Goal: Task Accomplishment & Management: Manage account settings

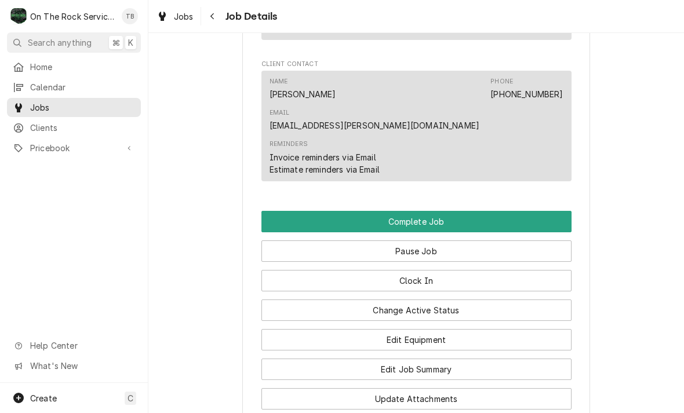
scroll to position [1061, 0]
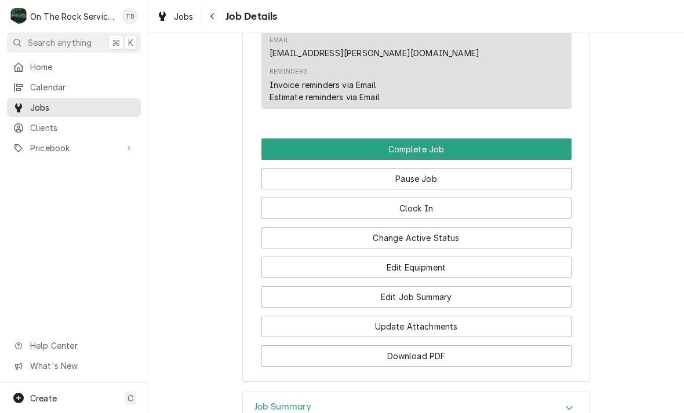
click at [420, 257] on button "Edit Equipment" at bounding box center [416, 267] width 310 height 21
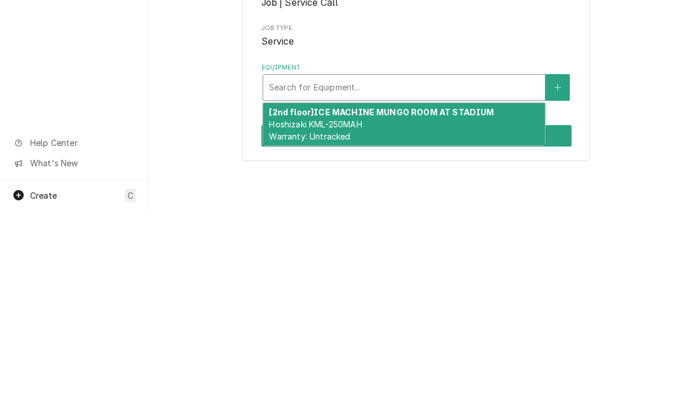
click at [460, 306] on div "[2nd floor] ICE MACHINE MUNGO ROOM AT [GEOGRAPHIC_DATA] KML-250MAH Warranty: Un…" at bounding box center [404, 327] width 282 height 42
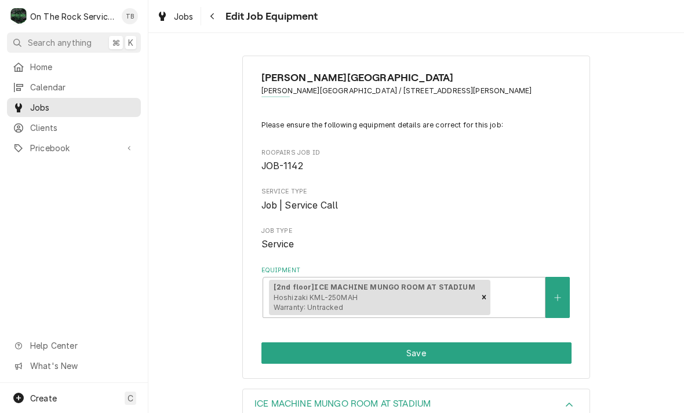
click at [495, 350] on button "Save" at bounding box center [416, 353] width 310 height 21
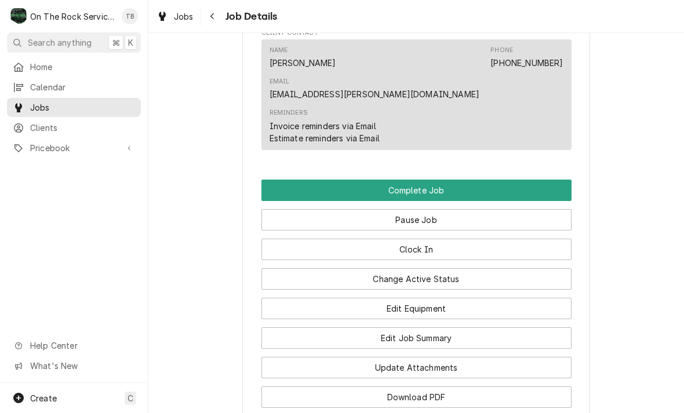
scroll to position [1032, 0]
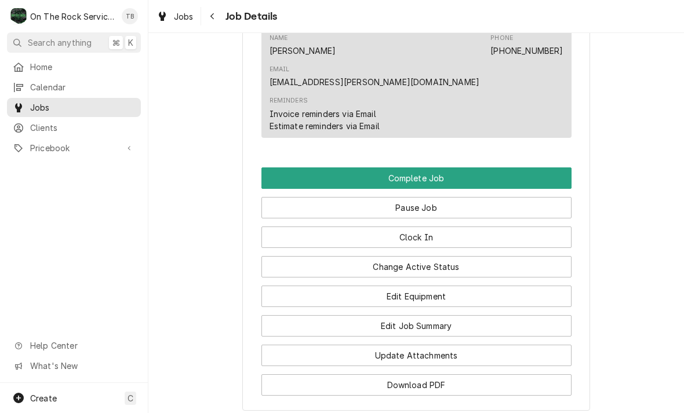
click at [467, 315] on button "Edit Job Summary" at bounding box center [416, 325] width 310 height 21
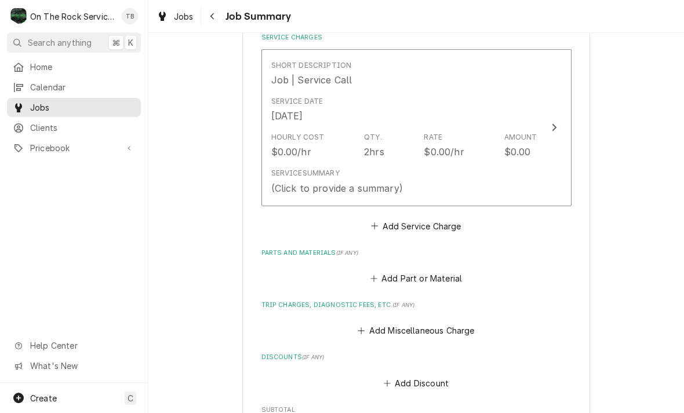
click at [471, 175] on div "Service Summary (Click to provide a summary)" at bounding box center [404, 181] width 266 height 36
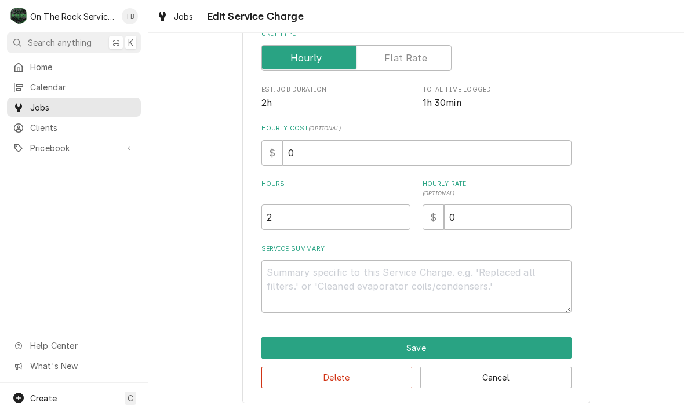
scroll to position [176, 0]
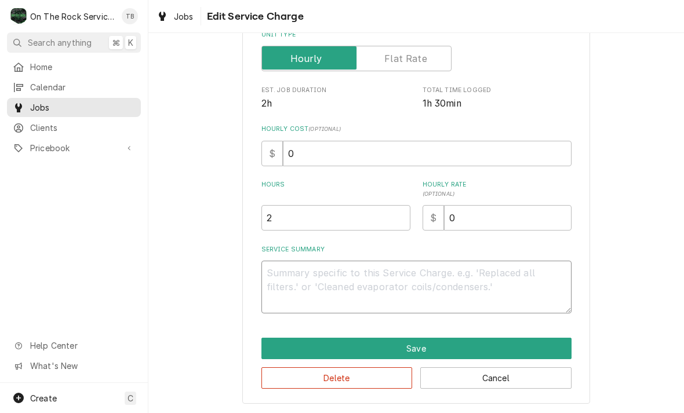
click at [290, 277] on textarea "Service Summary" at bounding box center [416, 287] width 310 height 53
type textarea "x"
type textarea "10"
type textarea "x"
type textarea "10/"
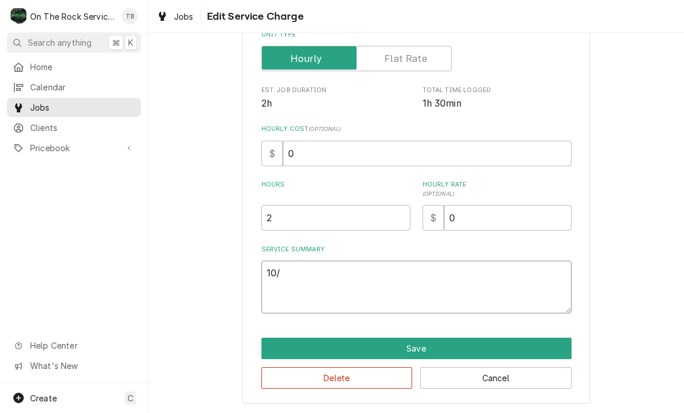
type textarea "x"
type textarea "10/6"
type textarea "x"
type textarea "10/"
type textarea "x"
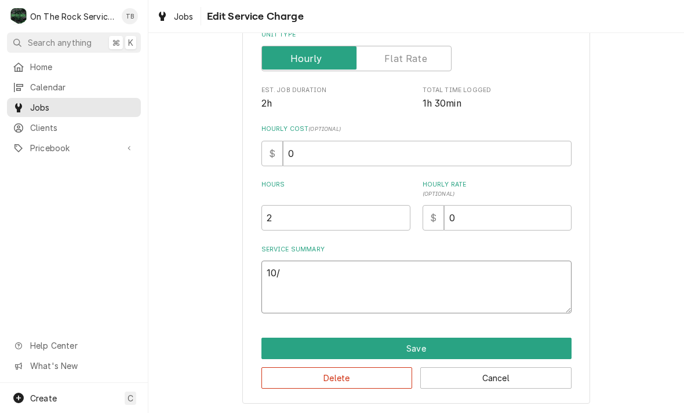
type textarea "10/7"
type textarea "x"
type textarea "10/7/"
type textarea "x"
type textarea "10/7/2"
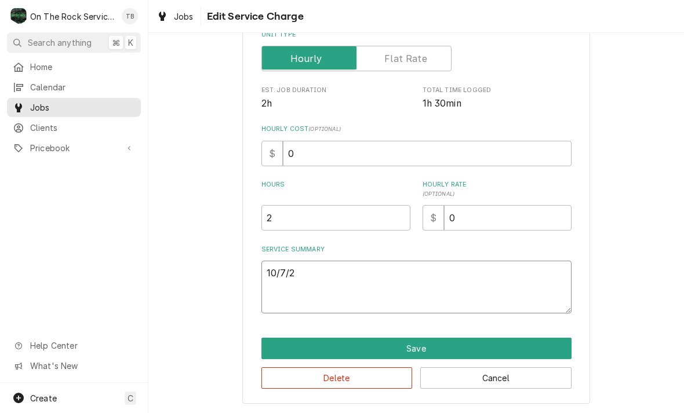
type textarea "x"
type textarea "10/7/25"
type textarea "x"
type textarea "10/7/25"
type textarea "x"
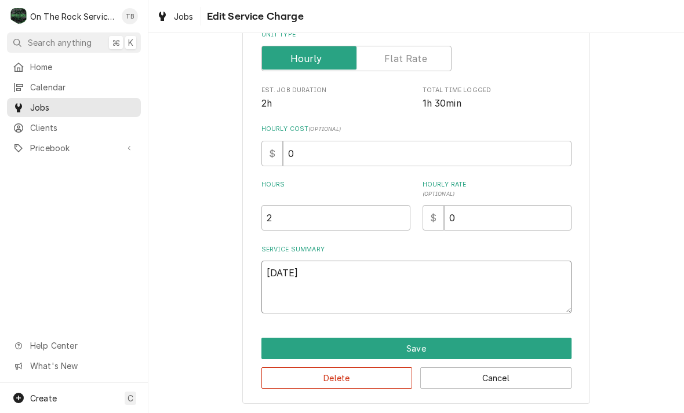
type textarea "10/7/25 t"
type textarea "x"
type textarea "10/7/25 tm"
type textarea "x"
type textarea "10/7/25 tmb"
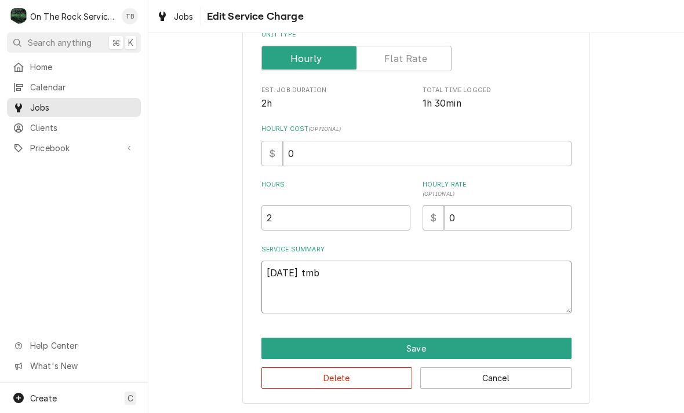
type textarea "x"
type textarea "10/7/25 tmb"
type textarea "x"
type textarea "10/7/25 tmb"
type textarea "x"
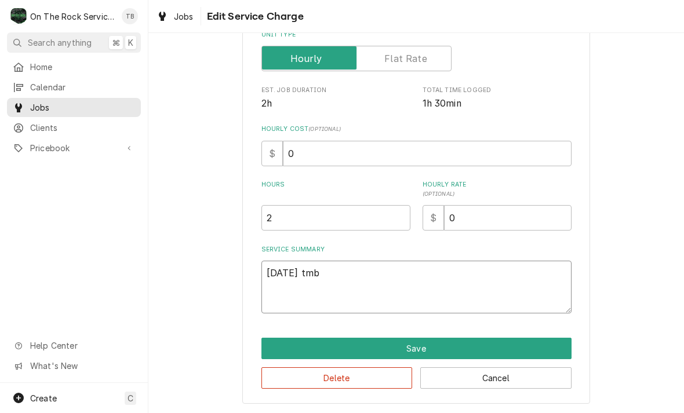
type textarea "10/7/25 tm"
type textarea "x"
type textarea "10/7/25 t"
type textarea "x"
type textarea "10/7/25"
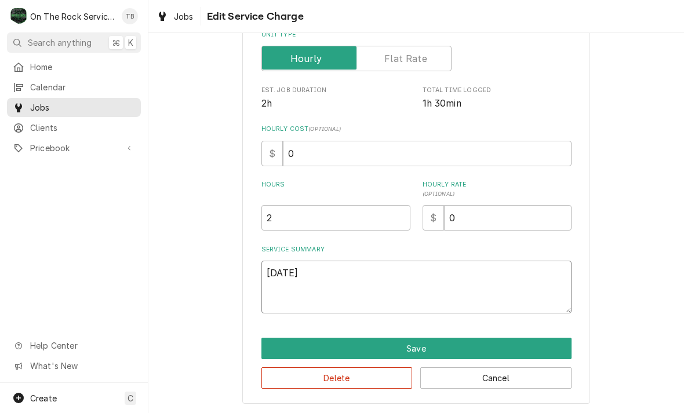
type textarea "x"
type textarea "10/7/25 T"
type textarea "x"
type textarea "10/7/25 TM"
type textarea "x"
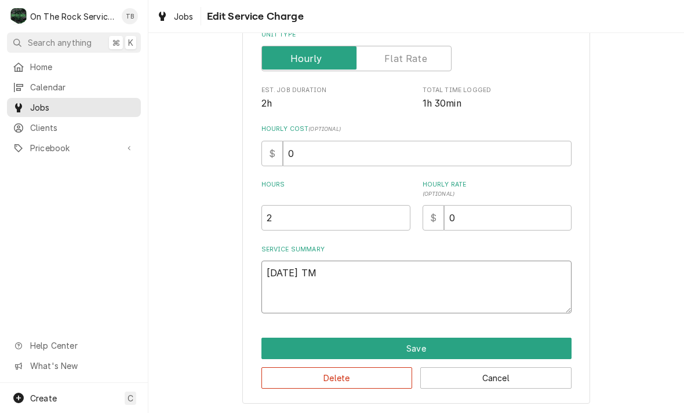
type textarea "10/7/25 TMB"
type textarea "x"
type textarea "10/7/25 TMB"
type textarea "x"
type textarea "10/7/25 TMB P"
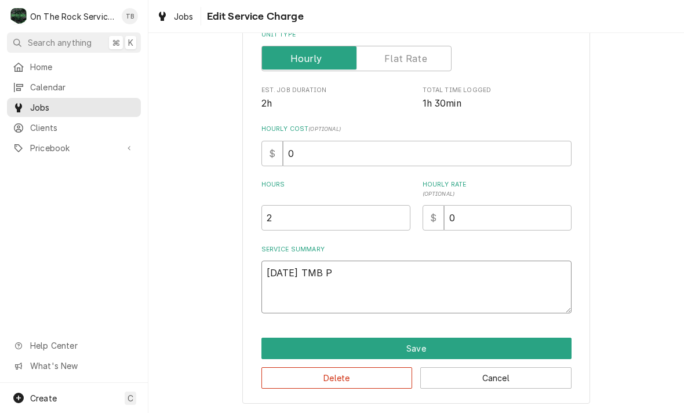
type textarea "x"
type textarea "10/7/25 TMB PR"
type textarea "x"
type textarea "10/7/25 TMB PRO"
type textarea "x"
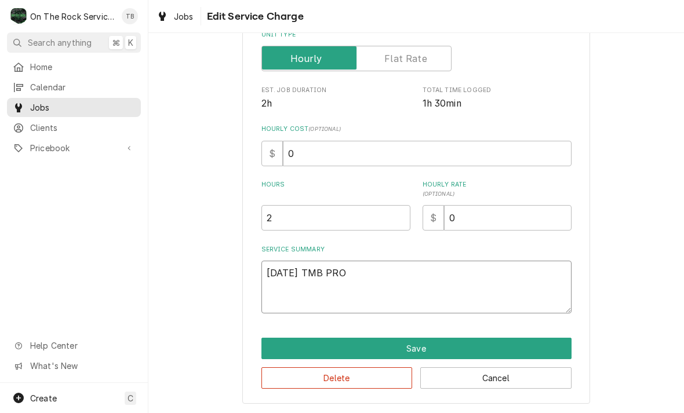
type textarea "10/7/25 TMB PROV"
type textarea "x"
type textarea "10/7/25 TMB PROVI"
type textarea "x"
type textarea "10/7/25 TMB PROVID"
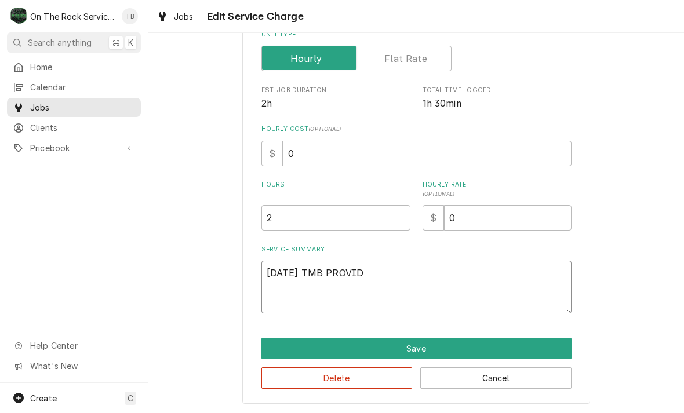
type textarea "x"
type textarea "10/7/25 TMB PROVIDE"
type textarea "x"
type textarea "10/7/25 TMB PROVIDE"
type textarea "x"
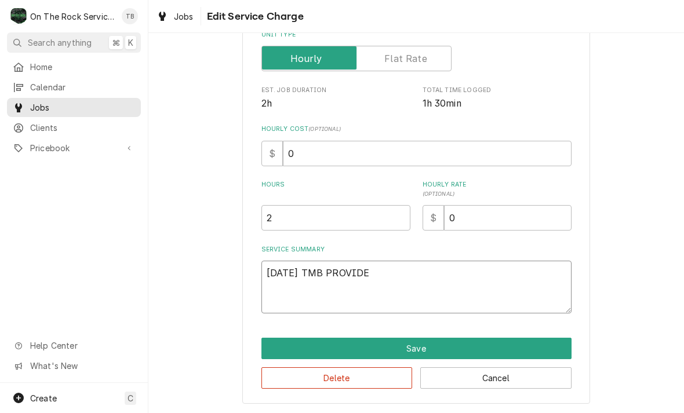
type textarea "10/7/25 TMB PROVIDE S"
type textarea "x"
type textarea "10/7/25 TMB PROVIDE SE"
type textarea "x"
type textarea "10/7/25 TMB PROVIDE SER"
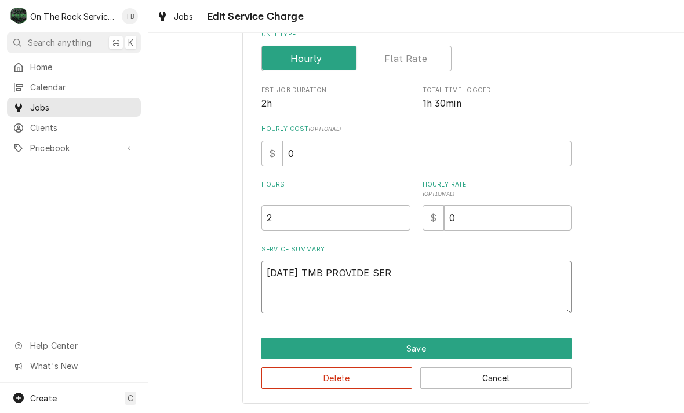
type textarea "x"
type textarea "10/7/25 TMB PROVIDE SERV"
type textarea "x"
type textarea "10/7/25 TMB PROVIDE SERVI"
type textarea "x"
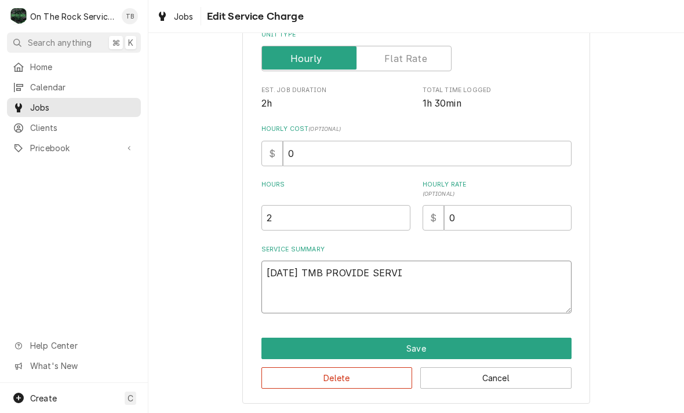
type textarea "10/7/25 TMB PROVIDE SERVIC"
type textarea "x"
type textarea "10/7/25 TMB PROVIDE SERVICE"
type textarea "x"
type textarea "10/7/25 TMB PROVIDE SERVICE"
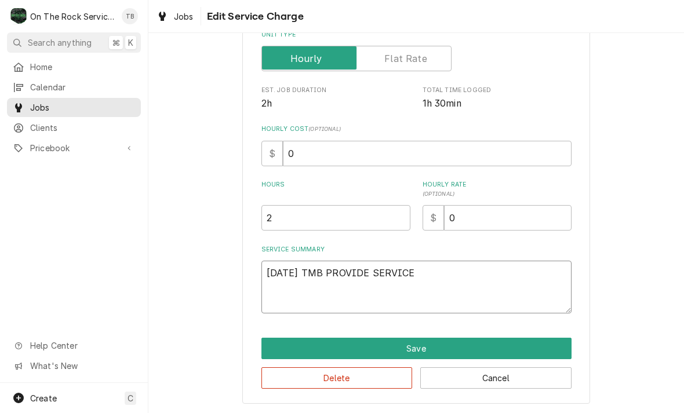
type textarea "x"
type textarea "10/7/25 TMB PROVIDE SERVICE P"
type textarea "x"
type textarea "10/7/25 TMB PROVIDE SERVICE PAP"
type textarea "x"
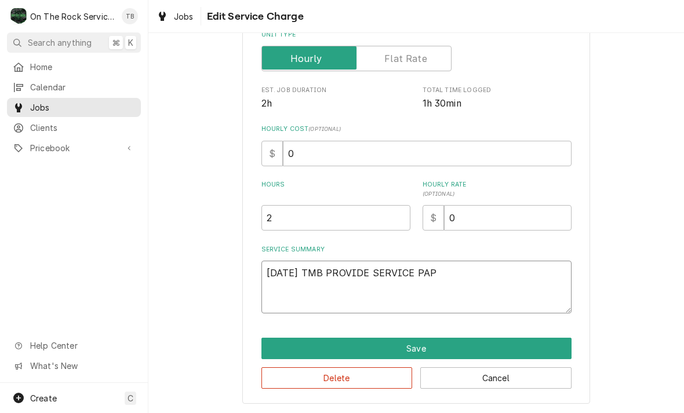
type textarea "10/7/25 TMB PROVIDE SERVICE PAPR"
type textarea "x"
type textarea "10/7/25 TMB PROVIDE SERVICE PAPRT"
type textarea "x"
type textarea "10/7/25 TMB PROVIDE SERVICE PAPRTS"
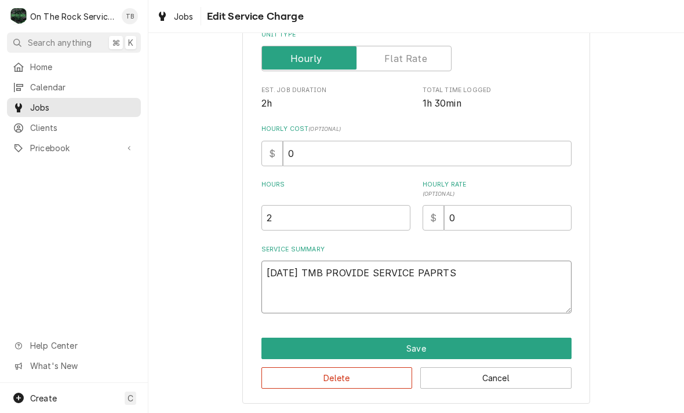
type textarea "x"
type textarea "10/7/25 TMB PROVIDE SERVICE PAPRTS"
type textarea "x"
type textarea "10/7/25 TMB PROVIDE SERVICE PAPRTS"
type textarea "x"
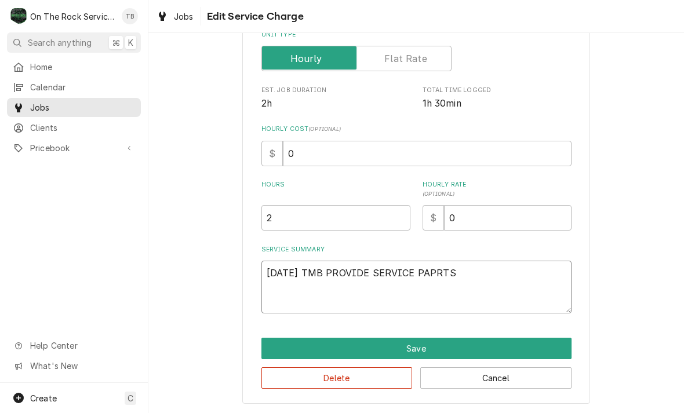
type textarea "10/7/25 TMB PROVIDE SERVICE PAPRT"
type textarea "x"
type textarea "10/7/25 TMB PROVIDE SERVICE PAPR"
type textarea "x"
type textarea "10/7/25 TMB PROVIDE SERVICE PAP"
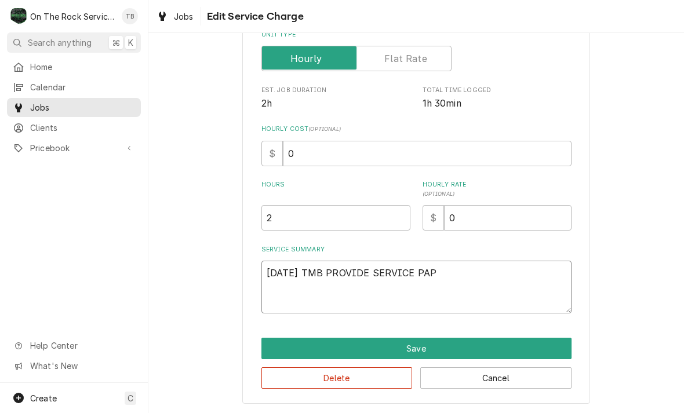
type textarea "x"
type textarea "10/7/25 TMB PROVIDE SERVICE PA"
type textarea "x"
type textarea "10/7/25 TMB PROVIDE SERVICE PAR"
type textarea "x"
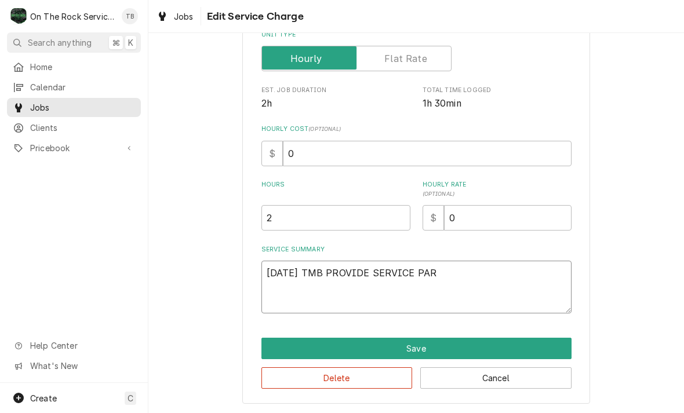
type textarea "10/7/25 TMB PROVIDE SERVICE PART"
type textarea "x"
type textarea "10/7/25 TMB PROVIDE SERVICE PARTS"
type textarea "x"
type textarea "10/7/25 TMB PROVIDE SERVICE PARTS"
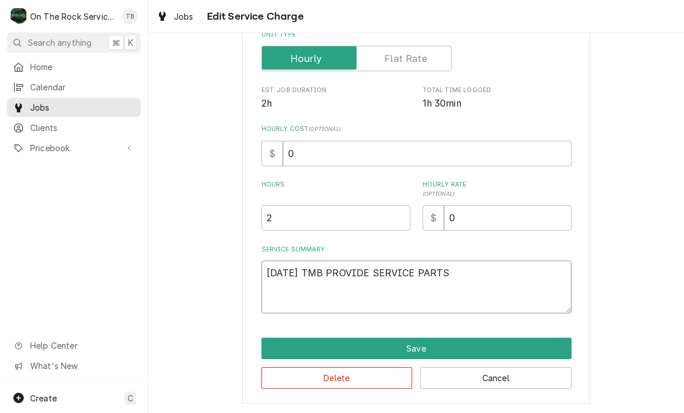
type textarea "x"
type textarea "10/7/25 TMB PROVIDE SERVICE PARTS A"
type textarea "x"
type textarea "10/7/25 TMB PROVIDE SERVICE PARTS AN"
type textarea "x"
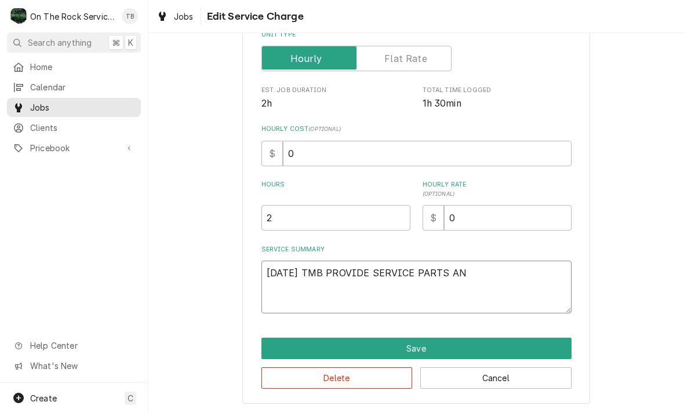
type textarea "10/7/25 TMB PROVIDE SERVICE PARTS AND"
type textarea "x"
type textarea "10/7/25 TMB PROVIDE SERVICE PARTS AND"
type textarea "x"
type textarea "10/7/25 TMB PROVIDE SERVICE PARTS AND L"
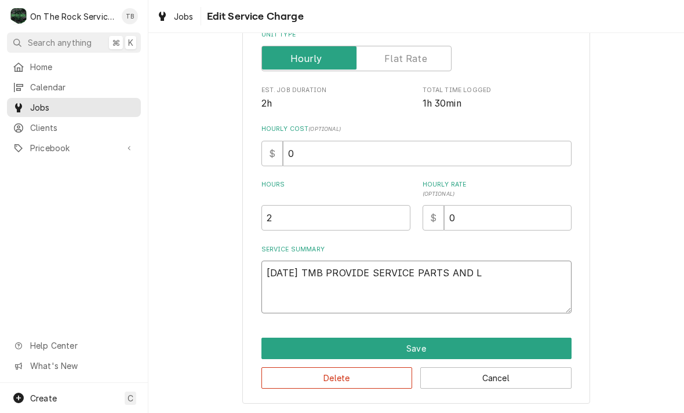
type textarea "x"
type textarea "10/7/25 TMB PROVIDE SERVICE PARTS AND LA"
type textarea "x"
type textarea "10/7/25 TMB PROVIDE SERVICE PARTS AND LAB"
type textarea "x"
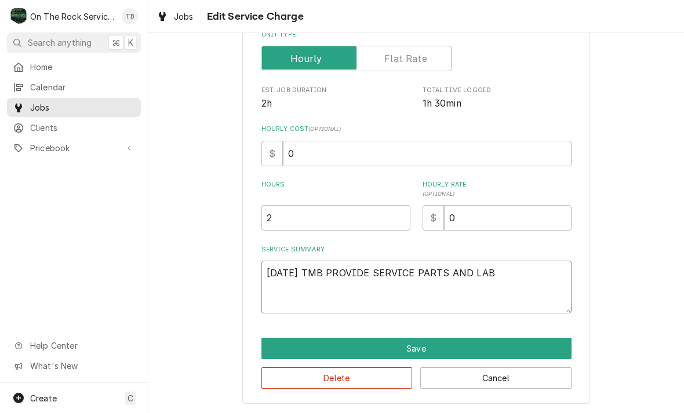
type textarea "10/7/25 TMB PROVIDE SERVICE PARTS AND LABO"
type textarea "x"
type textarea "10/7/25 TMB PROVIDE SERVICE PARTS AND LABOR"
type textarea "x"
type textarea "10/7/25 TMB PROVIDE SERVICE PARTS AND LABOR"
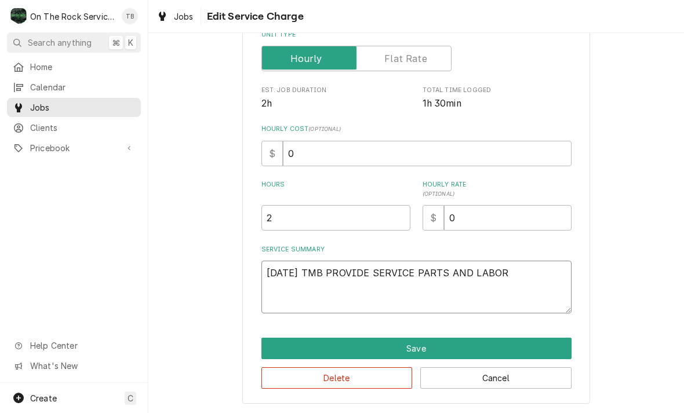
type textarea "x"
type textarea "10/7/25 TMB PROVIDE SERVICE PARTS AND LABOR T"
type textarea "x"
type textarea "10/7/25 TMB PROVIDE SERVICE PARTS AND LABOR TO"
type textarea "x"
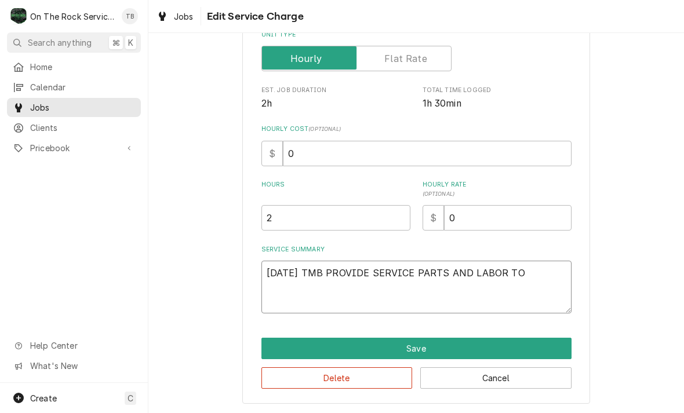
type textarea "10/7/25 TMB PROVIDE SERVICE PARTS AND LABOR TO D"
type textarea "x"
type textarea "10/7/25 TMB PROVIDE SERVICE PARTS AND LABOR TO DE"
type textarea "x"
type textarea "10/7/25 TMB PROVIDE SERVICE PARTS AND LABOR TO DET"
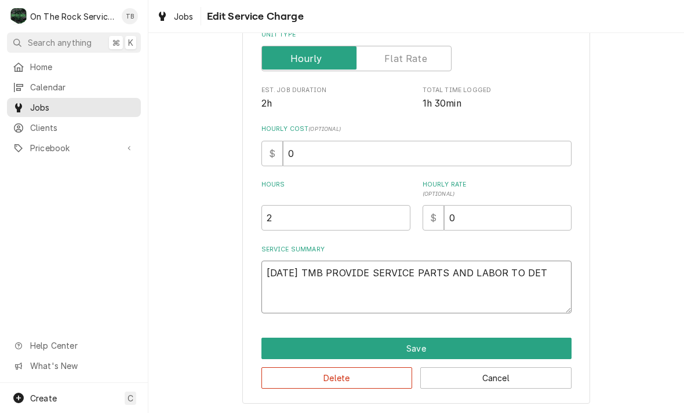
type textarea "x"
type textarea "10/7/25 TMB PROVIDE SERVICE PARTS AND LABOR TO DETE"
type textarea "x"
type textarea "10/7/25 TMB PROVIDE SERVICE PARTS AND LABOR TO DETER"
type textarea "x"
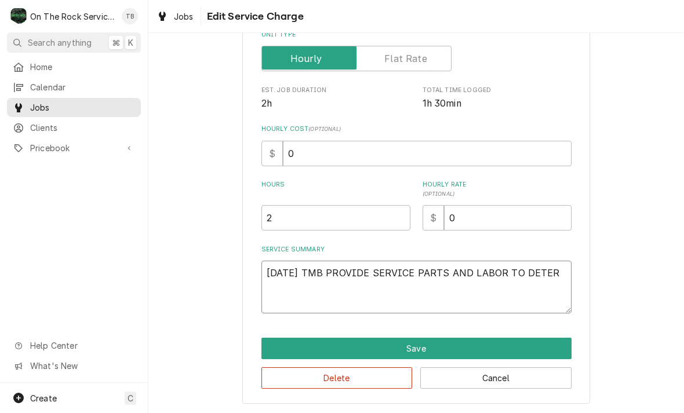
type textarea "10/7/25 TMB PROVIDE SERVICE PARTS AND LABOR TO DETERM"
type textarea "x"
type textarea "10/7/25 TMB PROVIDE SERVICE PARTS AND LABOR TO DETERMI"
type textarea "x"
type textarea "10/7/25 TMB PROVIDE SERVICE PARTS AND LABOR TO DETERMIN"
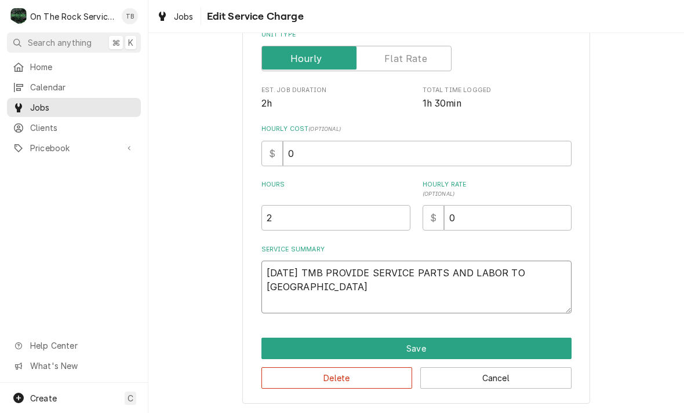
type textarea "x"
type textarea "10/7/25 TMB PROVIDE SERVICE PARTS AND LABOR TO DETERMINE"
type textarea "x"
type textarea "10/7/25 TMB PROVIDE SERVICE PARTS AND LABOR TO DETERMINE"
type textarea "x"
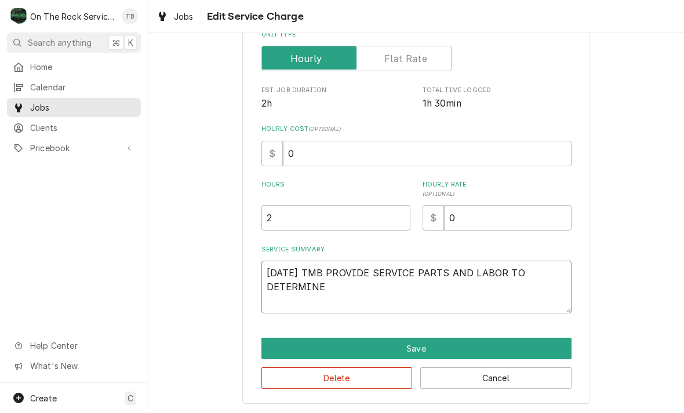
type textarea "10/7/25 TMB PROVIDE SERVICE PARTS AND LABOR TO DETERMINE T"
type textarea "x"
type textarea "10/7/25 TMB PROVIDE SERVICE PARTS AND LABOR TO DETERMINE TH"
type textarea "x"
type textarea "10/7/25 TMB PROVIDE SERVICE PARTS AND LABOR TO DETERMINE THA"
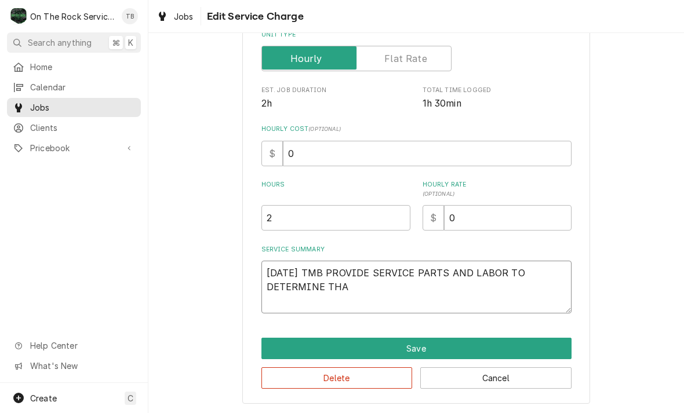
type textarea "x"
type textarea "10/7/25 TMB PROVIDE SERVICE PARTS AND LABOR TO DETERMINE THAT"
type textarea "x"
type textarea "10/7/25 TMB PROVIDE SERVICE PARTS AND LABOR TO DETERMINE THAT P"
type textarea "x"
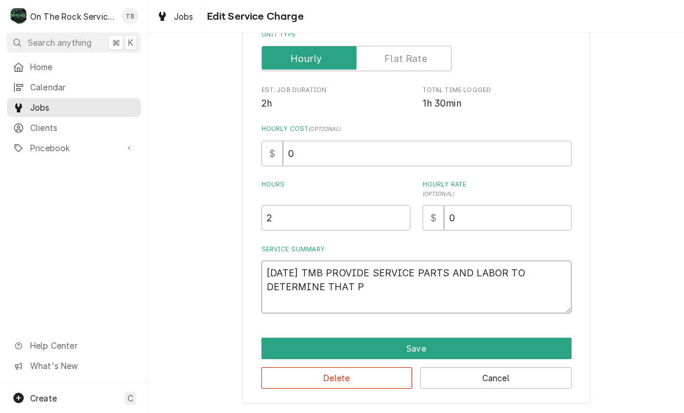
type textarea "10/7/25 TMB PROVIDE SERVICE PARTS AND LABOR TO DETERMINE THAT PE"
type textarea "x"
type textarea "10/7/25 TMB PROVIDE SERVICE PARTS AND LABOR TO DETERMINE THAT PER"
type textarea "x"
type textarea "10/7/25 TMB PROVIDE SERVICE PARTS AND LABOR TO DETERMINE THAT PER C"
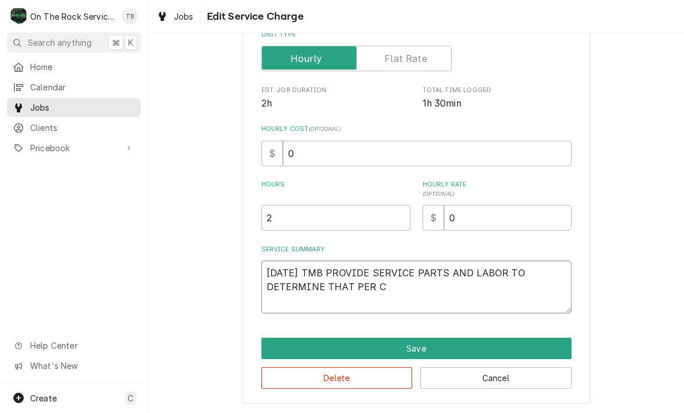
type textarea "x"
type textarea "10/7/25 TMB PROVIDE SERVICE PARTS AND LABOR TO DETERMINE THAT PER CU"
type textarea "x"
type textarea "10/7/25 TMB PROVIDE SERVICE PARTS AND LABOR TO DETERMINE THAT PER CUTO"
type textarea "x"
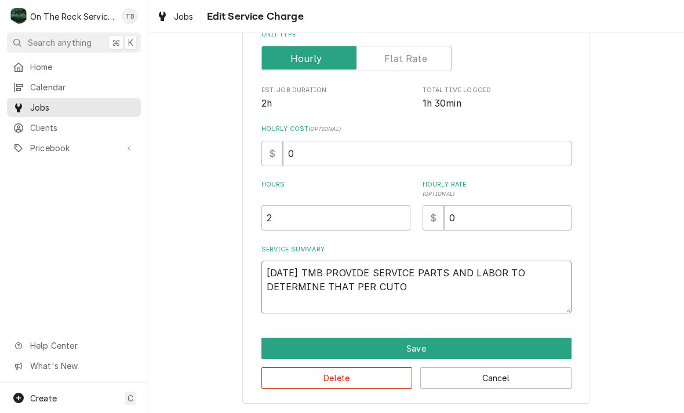
type textarea "10/7/25 TMB PROVIDE SERVICE PARTS AND LABOR TO DETERMINE THAT PER CUTOM"
type textarea "x"
type textarea "10/7/25 TMB PROVIDE SERVICE PARTS AND LABOR TO DETERMINE THAT PER CUTOME"
type textarea "x"
type textarea "10/7/25 TMB PROVIDE SERVICE PARTS AND LABOR TO DETERMINE THAT PER CUTOMER"
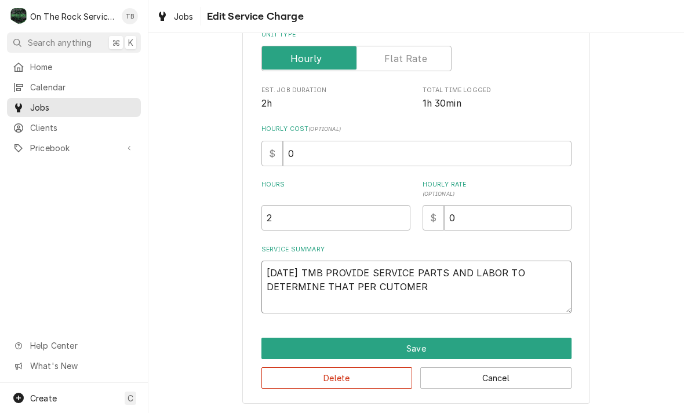
type textarea "x"
type textarea "10/7/25 TMB PROVIDE SERVICE PARTS AND LABOR TO DETERMINE THAT PER CUTOMER"
type textarea "x"
type textarea "10/7/25 TMB PROVIDE SERVICE PARTS AND LABOR TO DETERMINE THAT PER CUTOMER"
type textarea "x"
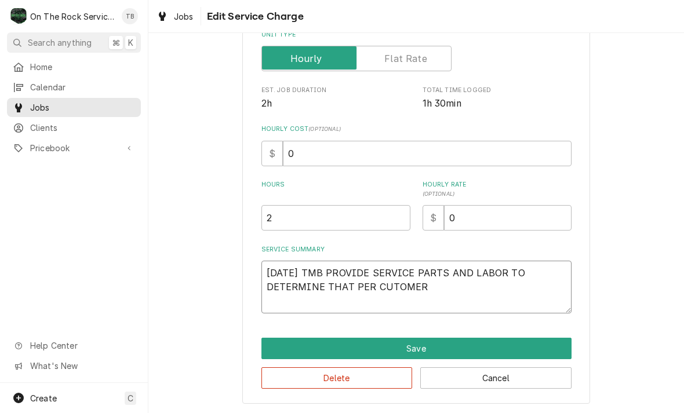
type textarea "10/7/25 TMB PROVIDE SERVICE PARTS AND LABOR TO DETERMINE THAT PER CUTOME"
type textarea "x"
type textarea "10/7/25 TMB PROVIDE SERVICE PARTS AND LABOR TO DETERMINE THAT PER CUTOM"
type textarea "x"
type textarea "10/7/25 TMB PROVIDE SERVICE PARTS AND LABOR TO DETERMINE THAT PER CUTO"
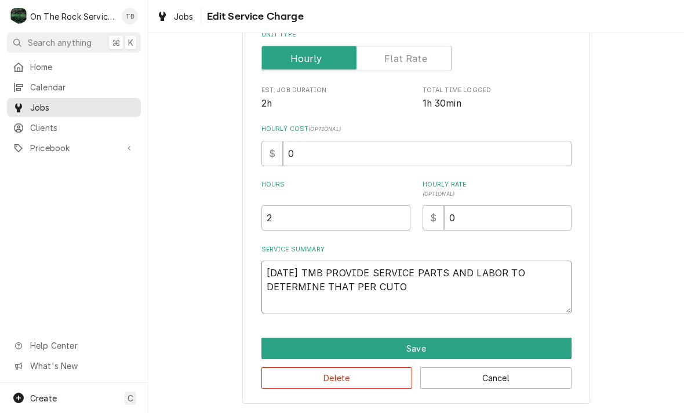
type textarea "x"
type textarea "10/7/25 TMB PROVIDE SERVICE PARTS AND LABOR TO DETERMINE THAT PER CUT"
type textarea "x"
type textarea "10/7/25 TMB PROVIDE SERVICE PARTS AND LABOR TO DETERMINE THAT PER CU"
type textarea "x"
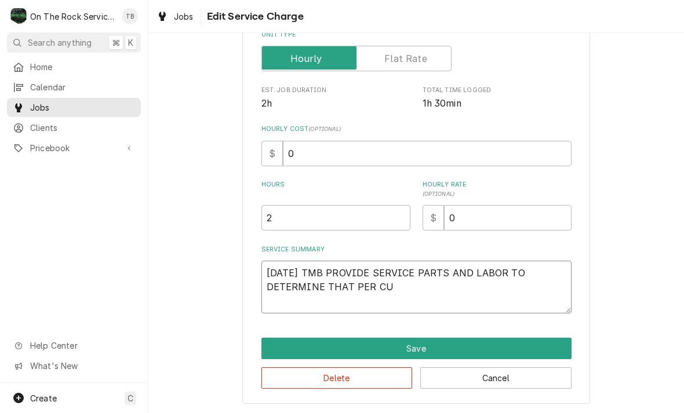
type textarea "10/7/25 TMB PROVIDE SERVICE PARTS AND LABOR TO DETERMINE THAT PER CUS"
type textarea "x"
type textarea "10/7/25 TMB PROVIDE SERVICE PARTS AND LABOR TO DETERMINE THAT PER CUST"
type textarea "x"
type textarea "10/7/25 TMB PROVIDE SERVICE PARTS AND LABOR TO DETERMINE THAT PER CUSTO"
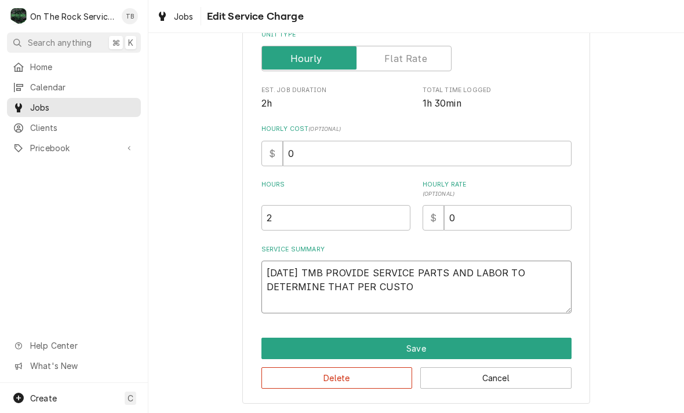
type textarea "x"
type textarea "10/7/25 TMB PROVIDE SERVICE PARTS AND LABOR TO DETERMINE THAT PER CUSTOM"
type textarea "x"
type textarea "10/7/25 TMB PROVIDE SERVICE PARTS AND LABOR TO DETERMINE THAT PER CUSTOME"
type textarea "x"
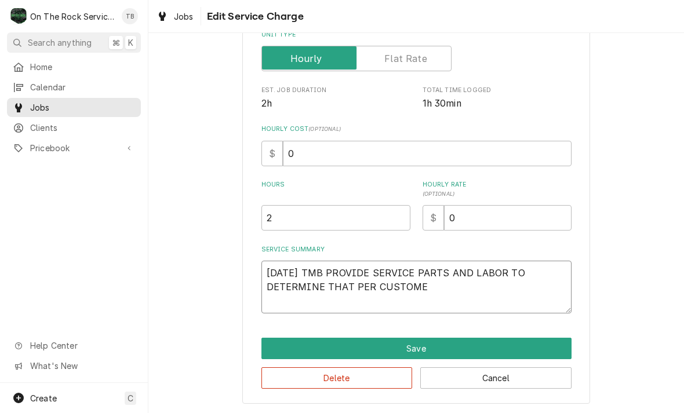
type textarea "10/7/25 TMB PROVIDE SERVICE PARTS AND LABOR TO DETERMINE THAT PER CUSTOMER"
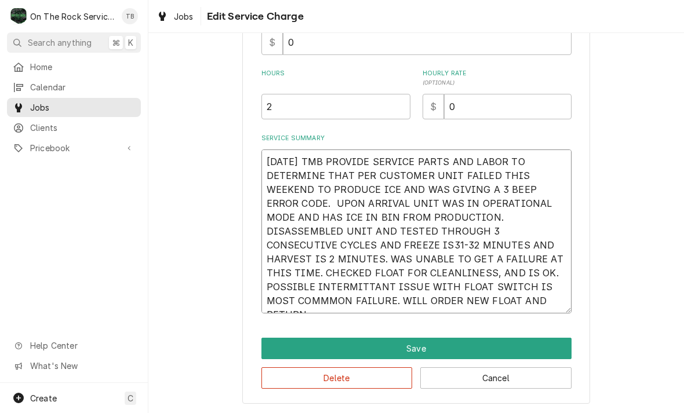
scroll to position [287, 0]
click at [507, 271] on textarea "10/7/25 TMB PROVIDE SERVICE PARTS AND LABOR TO DETERMINE THAT PER CUSTOMER UNIT…" at bounding box center [416, 232] width 310 height 164
click at [453, 287] on textarea "10/7/25 TMB PROVIDE SERVICE PARTS AND LABOR TO DETERMINE THAT PER CUSTOMER UNIT…" at bounding box center [416, 232] width 310 height 164
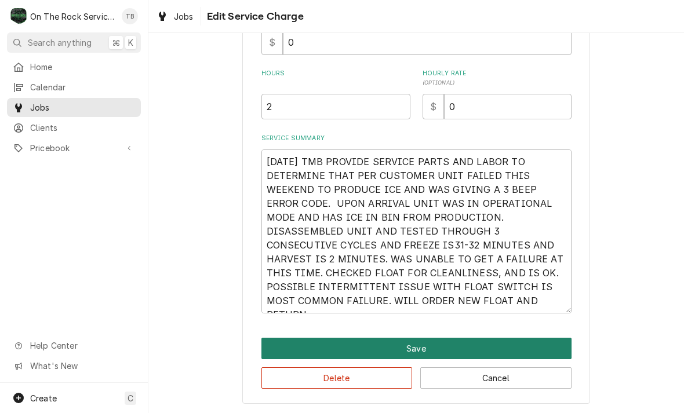
click at [445, 343] on button "Save" at bounding box center [416, 348] width 310 height 21
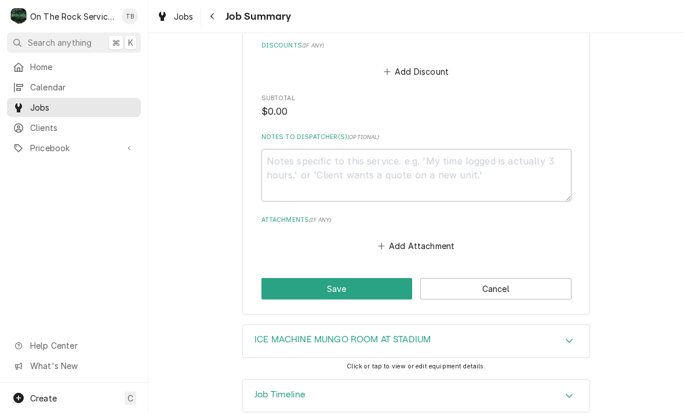
scroll to position [760, 0]
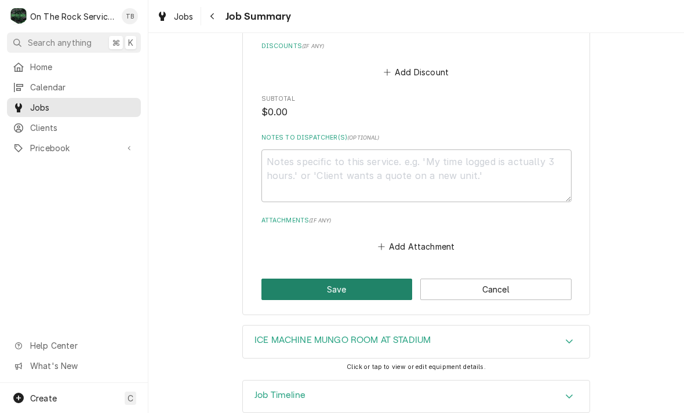
click at [339, 279] on button "Save" at bounding box center [336, 289] width 151 height 21
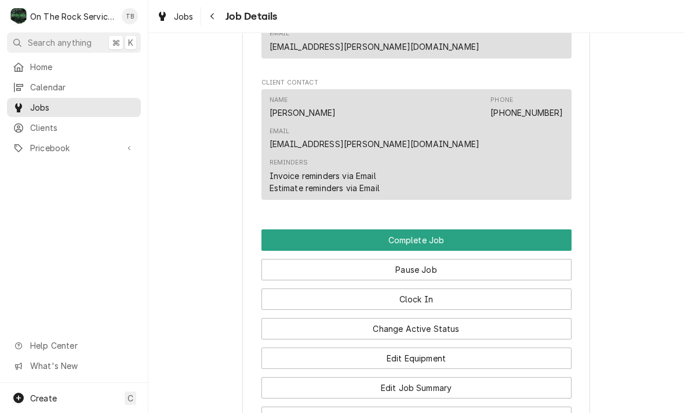
scroll to position [1095, 0]
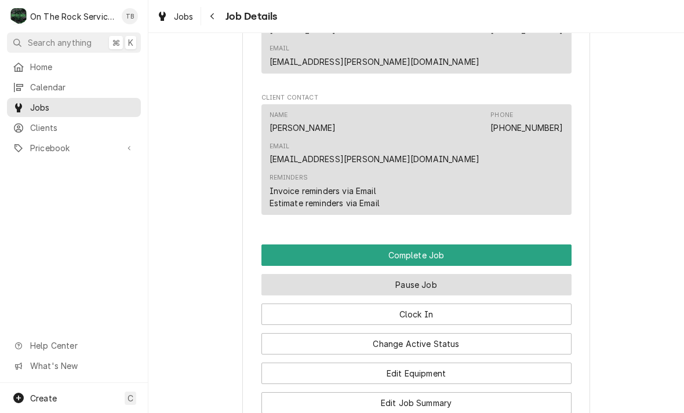
click at [425, 274] on button "Pause Job" at bounding box center [416, 284] width 310 height 21
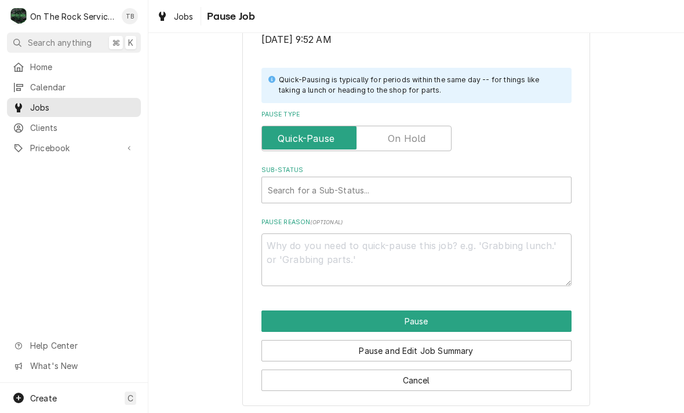
scroll to position [233, 0]
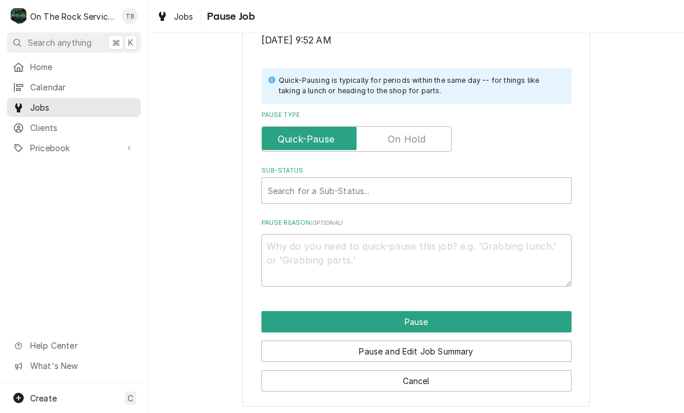
click at [412, 139] on label "Pause Type" at bounding box center [356, 139] width 190 height 26
click at [412, 139] on input "Pause Type" at bounding box center [357, 139] width 180 height 26
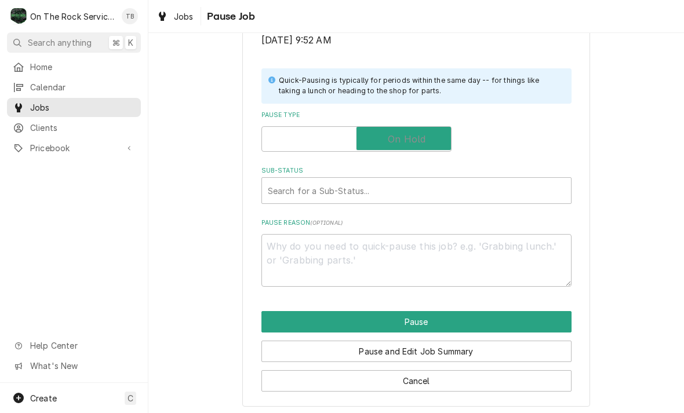
checkbox input "true"
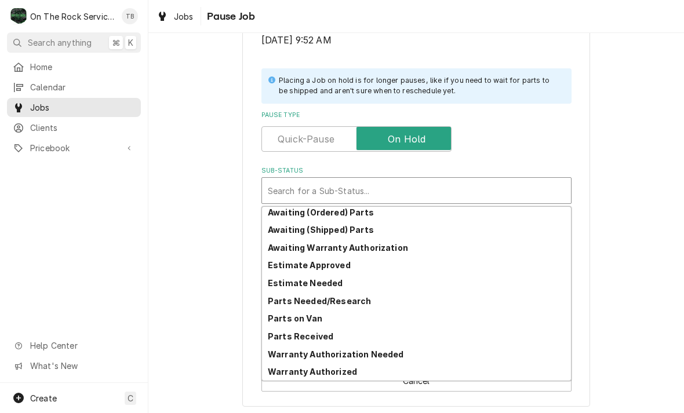
scroll to position [57, 0]
click at [363, 303] on div "Parts Needed/Research" at bounding box center [416, 301] width 309 height 18
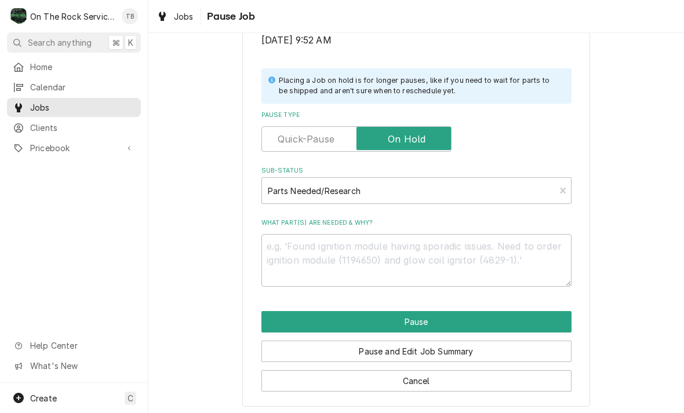
scroll to position [219, 0]
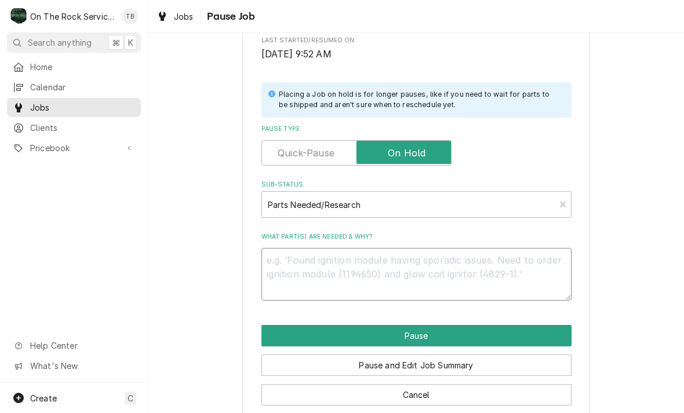
click at [298, 260] on textarea "What part(s) are needed & why?" at bounding box center [416, 274] width 310 height 53
type textarea "x"
type textarea "FL"
type textarea "x"
type textarea "FLO"
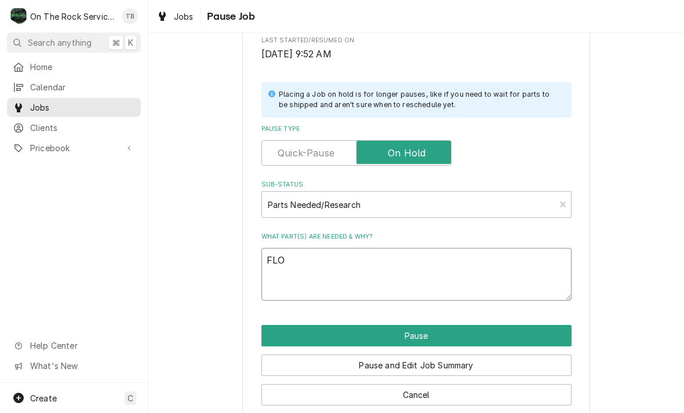
type textarea "x"
type textarea "FLOA"
type textarea "x"
type textarea "FLOAT"
type textarea "x"
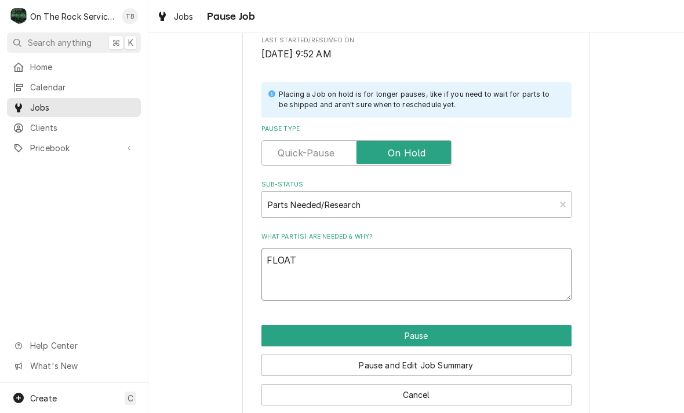
type textarea "FLOAT"
type textarea "x"
type textarea "FLOAT S"
type textarea "x"
type textarea "FLOAT SWI"
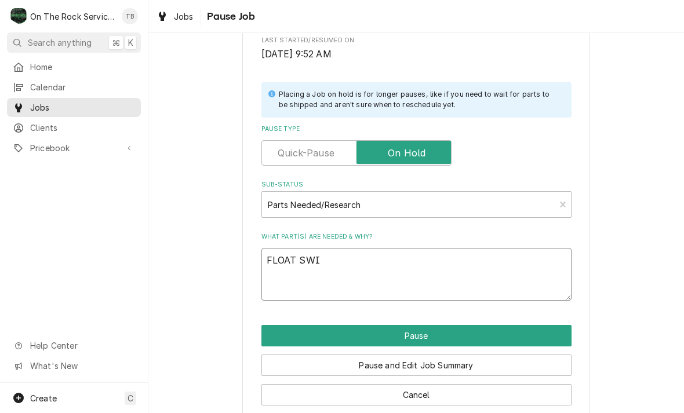
type textarea "x"
type textarea "FLOAT SWIT"
type textarea "x"
type textarea "FLOAT SWITC"
type textarea "x"
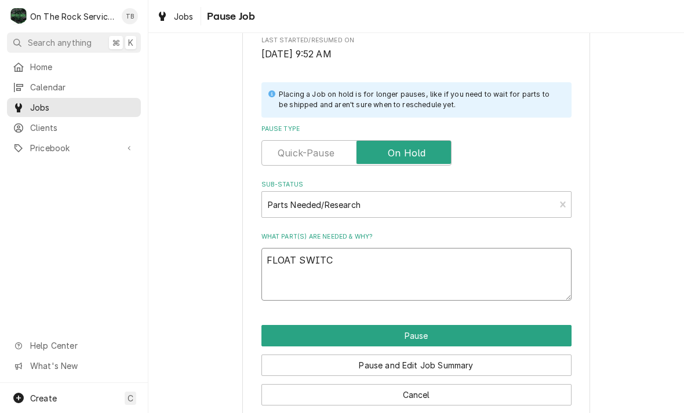
type textarea "FLOAT SWITCH"
type textarea "x"
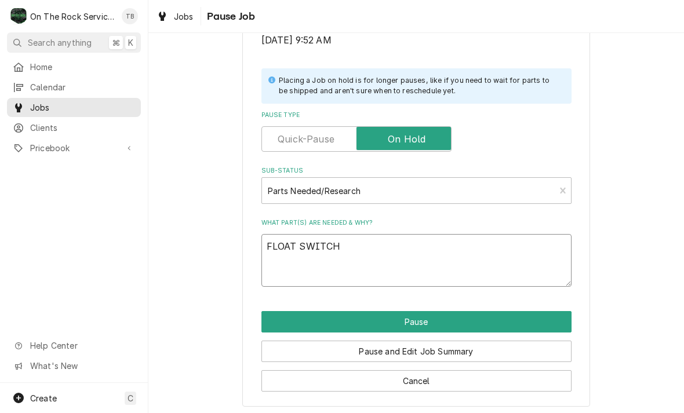
scroll to position [233, 0]
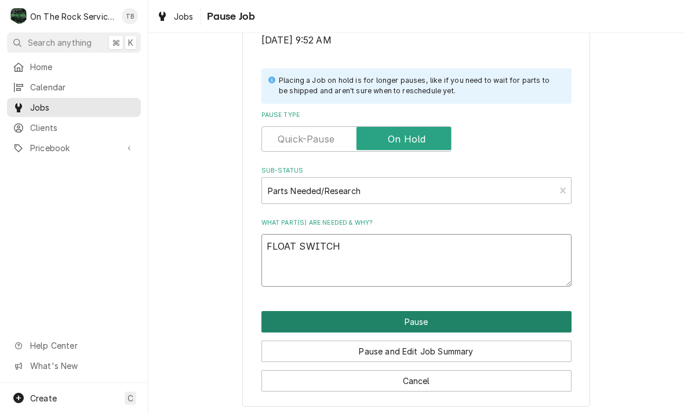
type textarea "FLOAT SWITCH"
click at [416, 318] on button "Pause" at bounding box center [416, 321] width 310 height 21
type textarea "x"
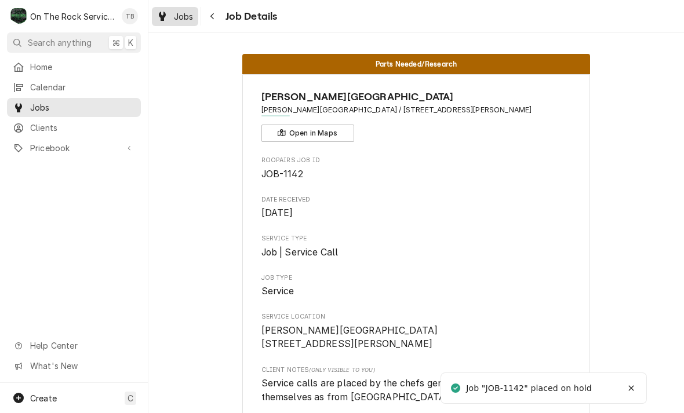
click at [181, 17] on span "Jobs" at bounding box center [184, 16] width 20 height 12
